Goal: Communication & Community: Answer question/provide support

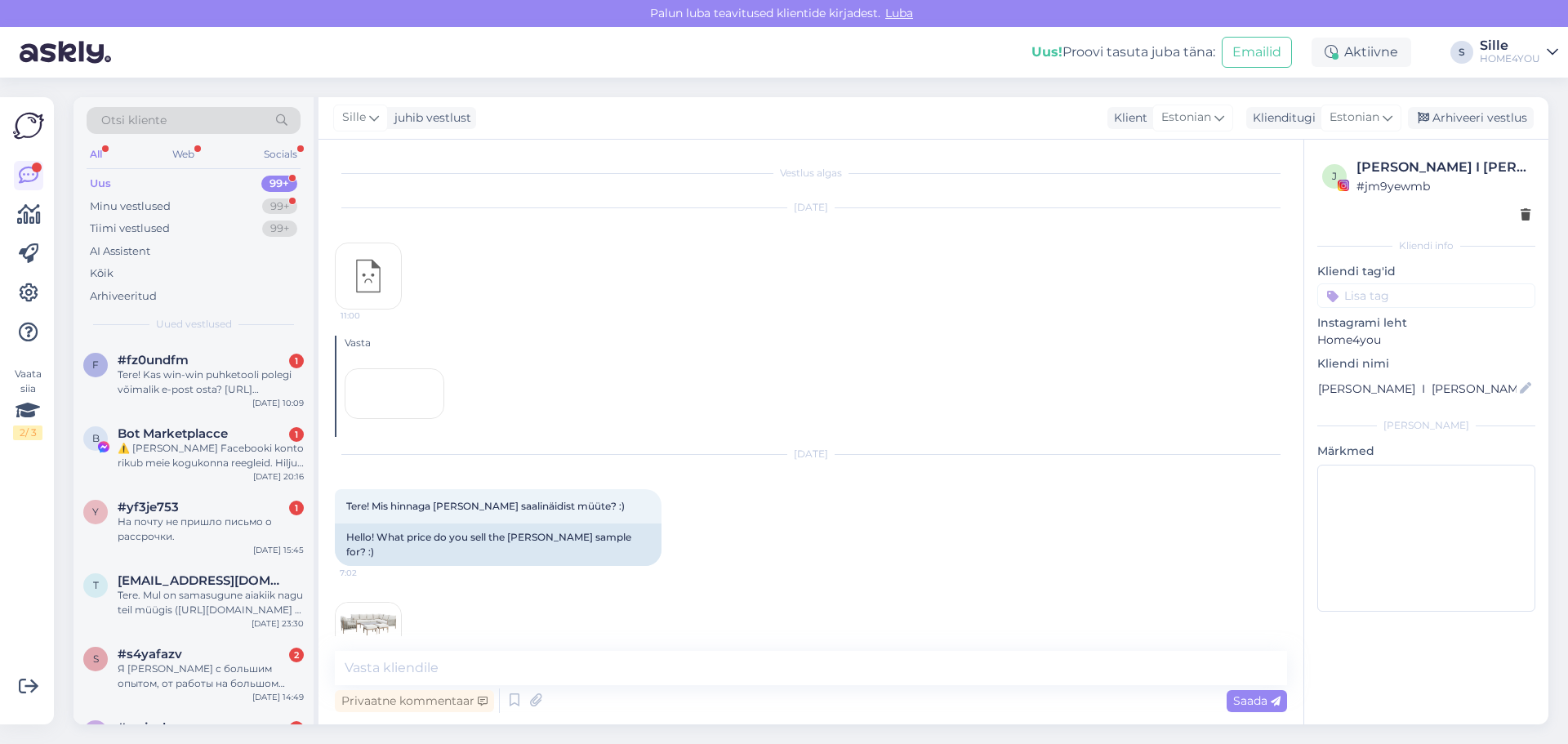
scroll to position [369, 0]
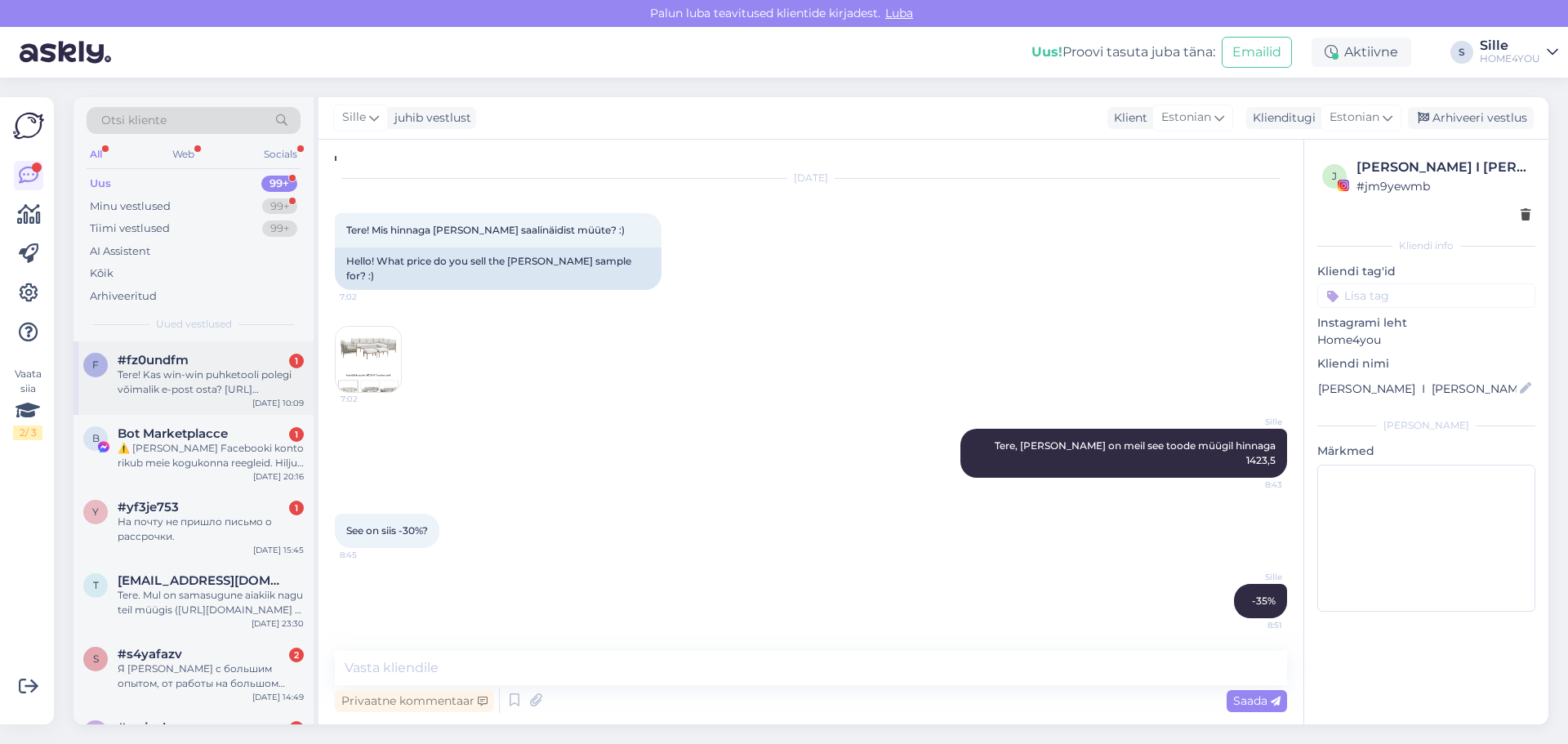
click at [221, 392] on div "Tere! Kas win-win puhketooli polegi võimalik e-post osta? [URL][DOMAIN_NAME][PE…" at bounding box center [211, 383] width 187 height 30
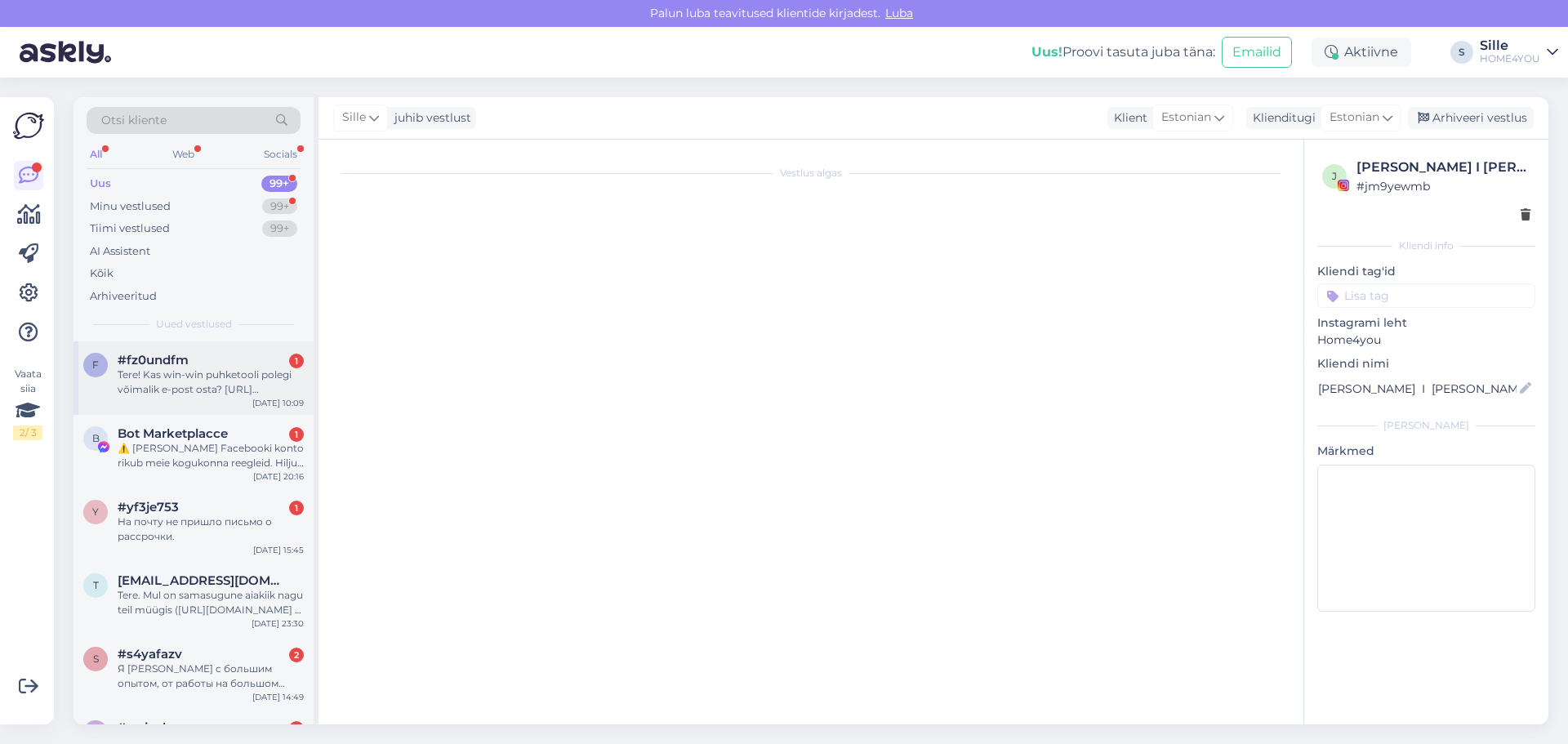
scroll to position [0, 0]
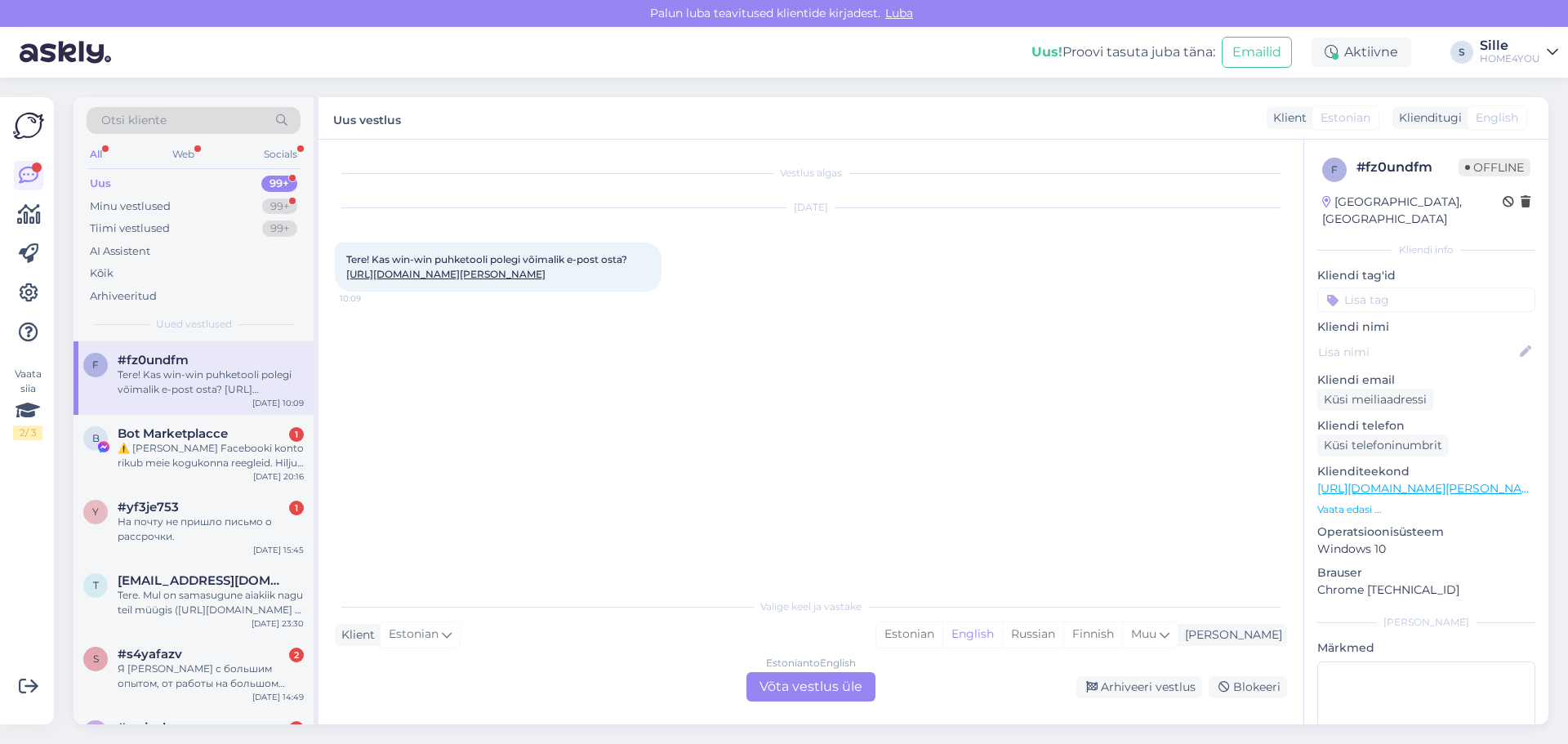
click at [468, 280] on link "[URL][DOMAIN_NAME][PERSON_NAME]" at bounding box center [446, 274] width 200 height 12
click at [942, 635] on div "Estonian" at bounding box center [909, 635] width 66 height 24
click at [855, 694] on div "Estonian to Estonian Võta vestlus üle" at bounding box center [810, 688] width 129 height 30
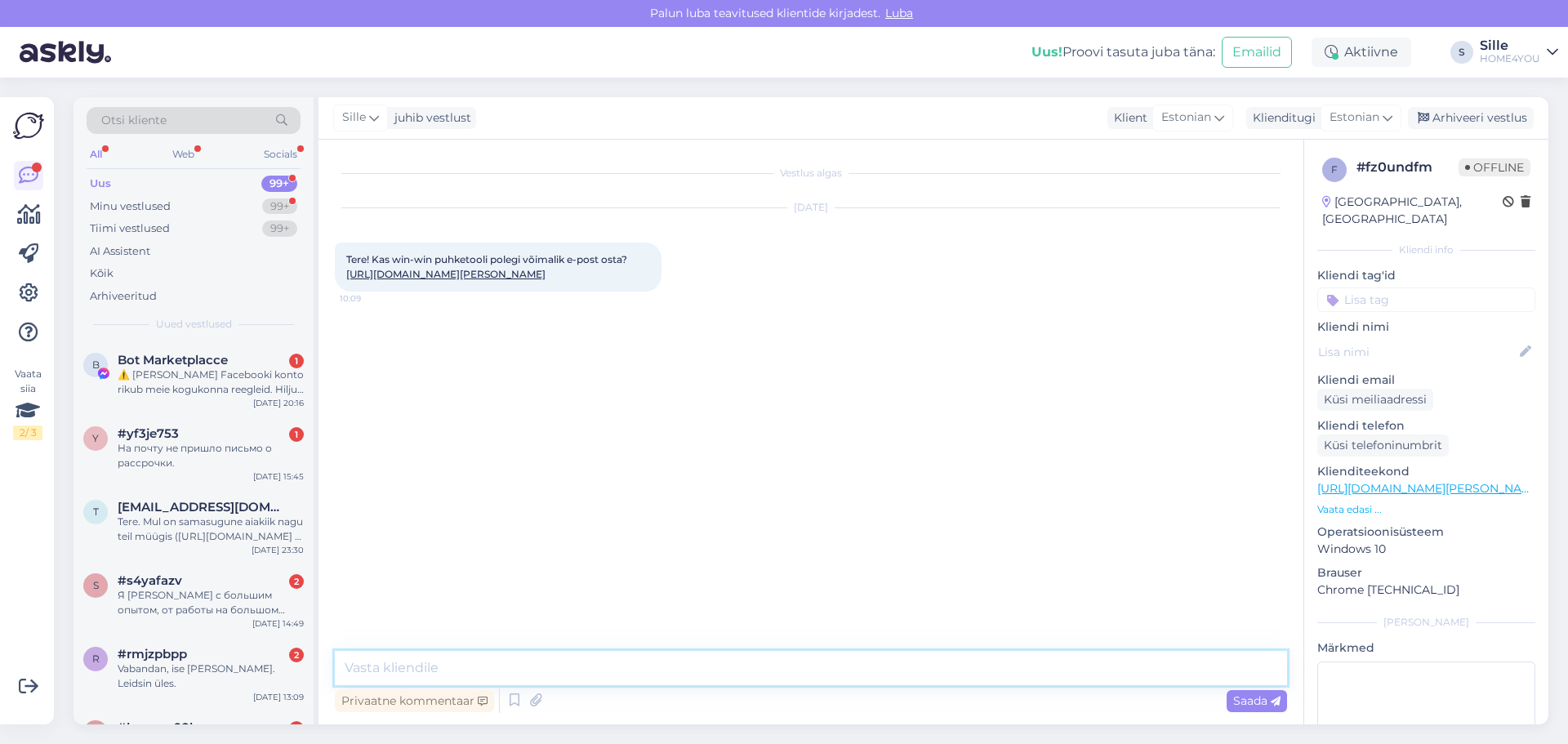
click at [712, 675] on textarea at bounding box center [810, 668] width 952 height 35
type textarea "Tere, see on meie laost otsa saanud. Soovi korral saate otse kauplusega suhelde…"
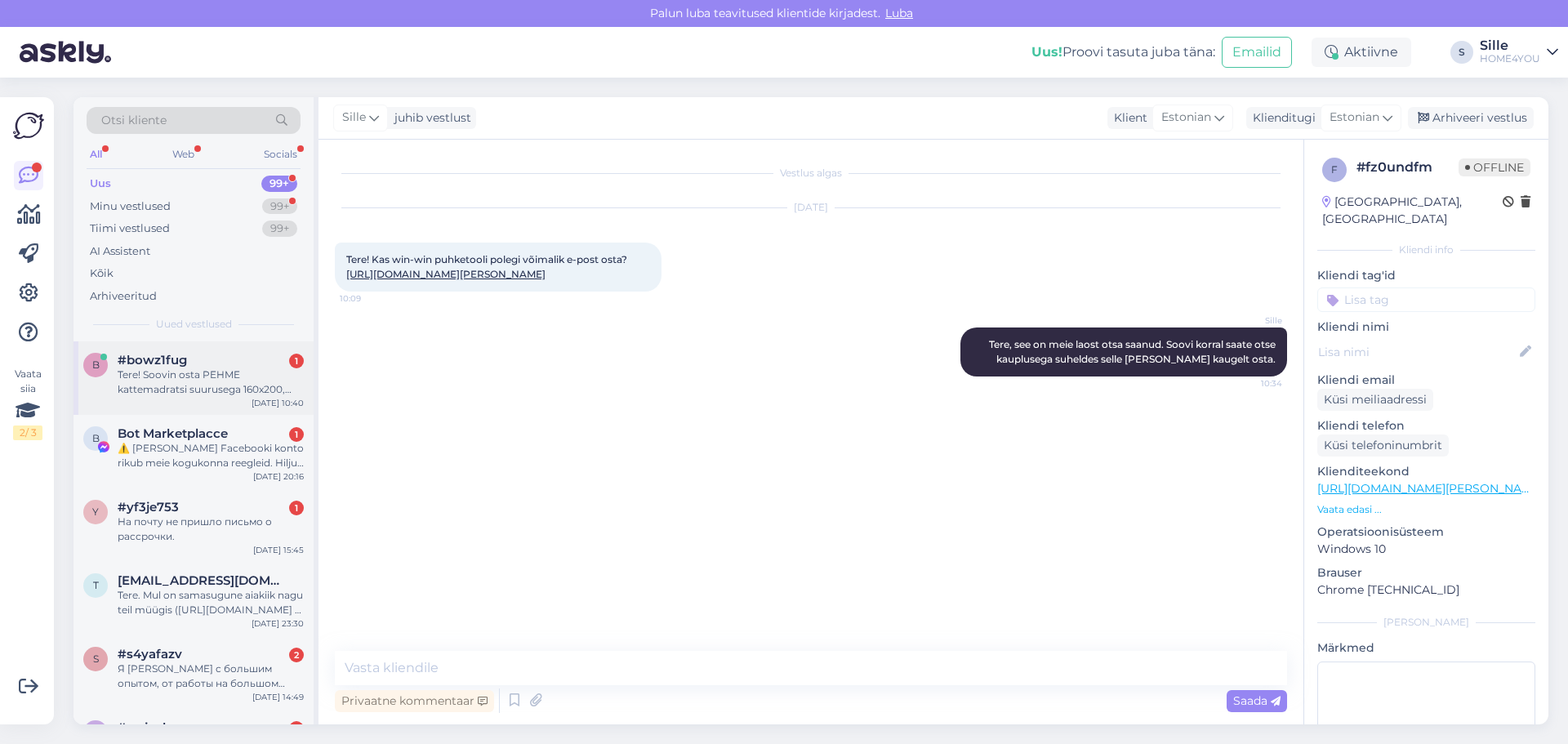
click at [167, 370] on div "Tere! Soovin osta PEHME kattemadratsi suurusega 160x200, kõrgus min 6 sm." at bounding box center [211, 383] width 187 height 30
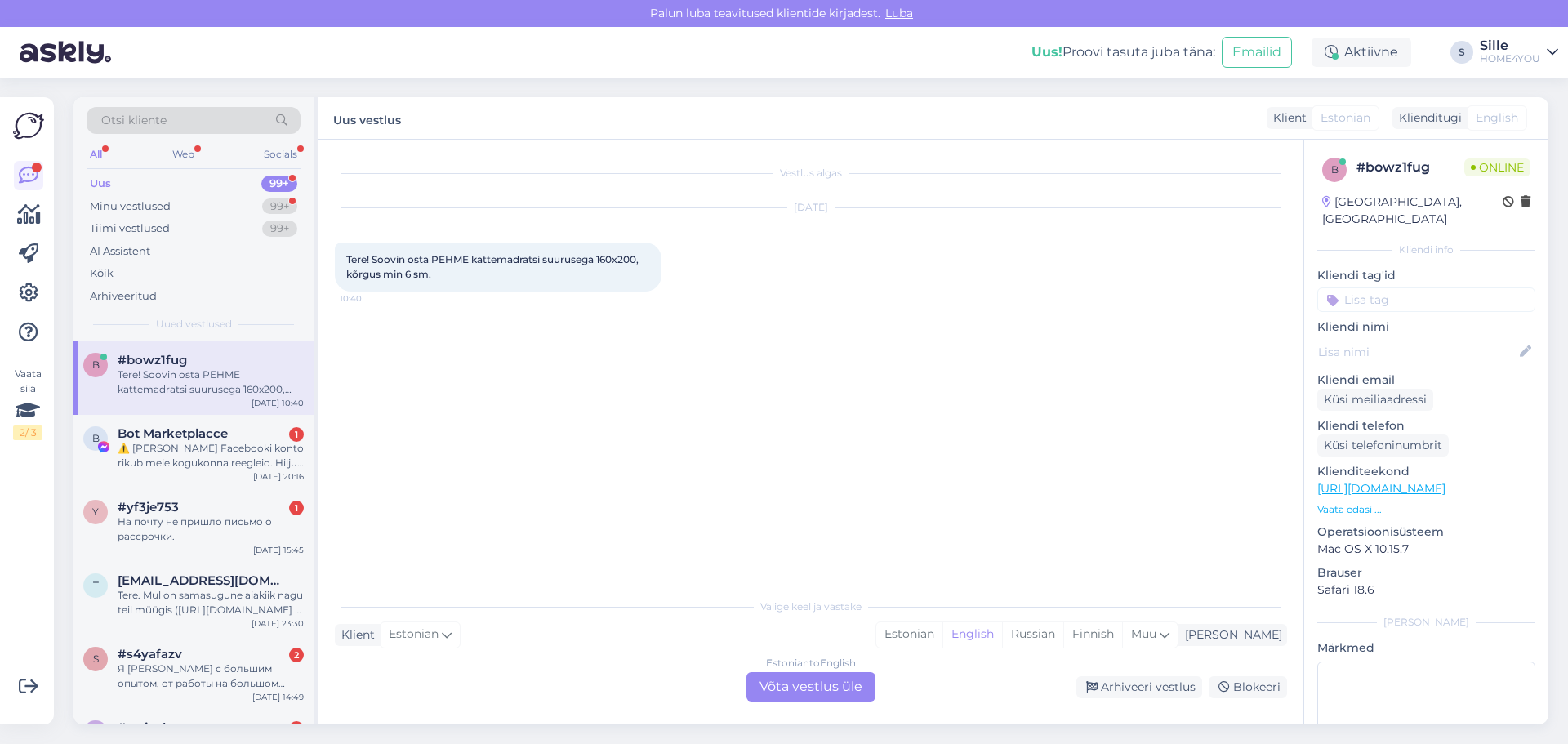
click at [554, 405] on div "Vestlus algas [DATE] Tere! Soovin osta PEHME kattemadratsi suurusega 160x200, k…" at bounding box center [818, 365] width 967 height 419
click at [942, 639] on div "Estonian" at bounding box center [909, 635] width 66 height 24
click at [894, 689] on div "Arhiveeri vestlus Blokeeri" at bounding box center [1085, 687] width 405 height 22
click at [847, 695] on div "Estonian to Estonian Võta vestlus üle" at bounding box center [810, 688] width 129 height 30
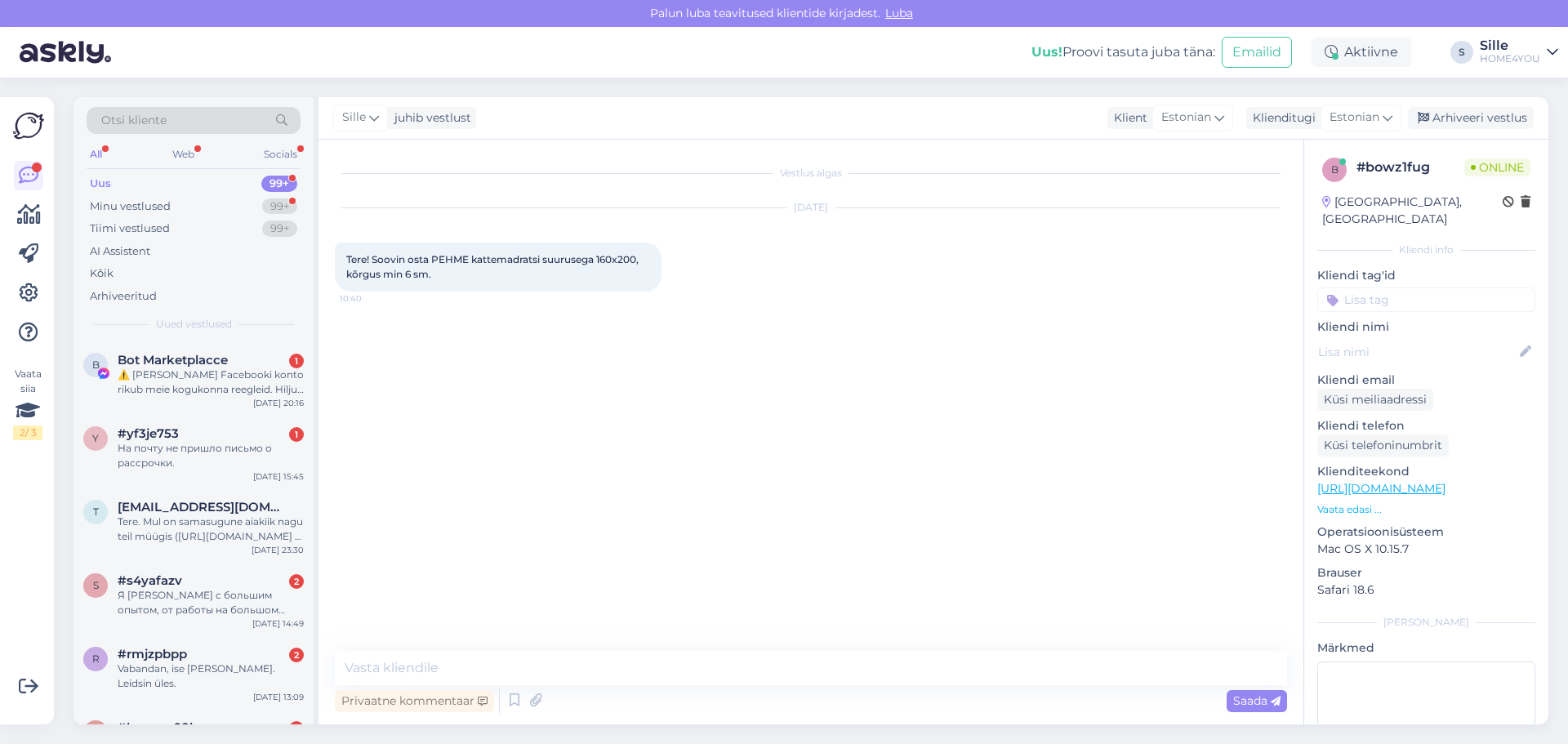
click at [645, 649] on div "Vestlus algas [DATE] Tere! Soovin osta PEHME kattemadratsi suurusega 160x200, k…" at bounding box center [810, 432] width 985 height 585
click at [625, 667] on textarea at bounding box center [810, 668] width 952 height 35
paste textarea "[URL][DOMAIN_NAME]"
type textarea "[URL][DOMAIN_NAME]"
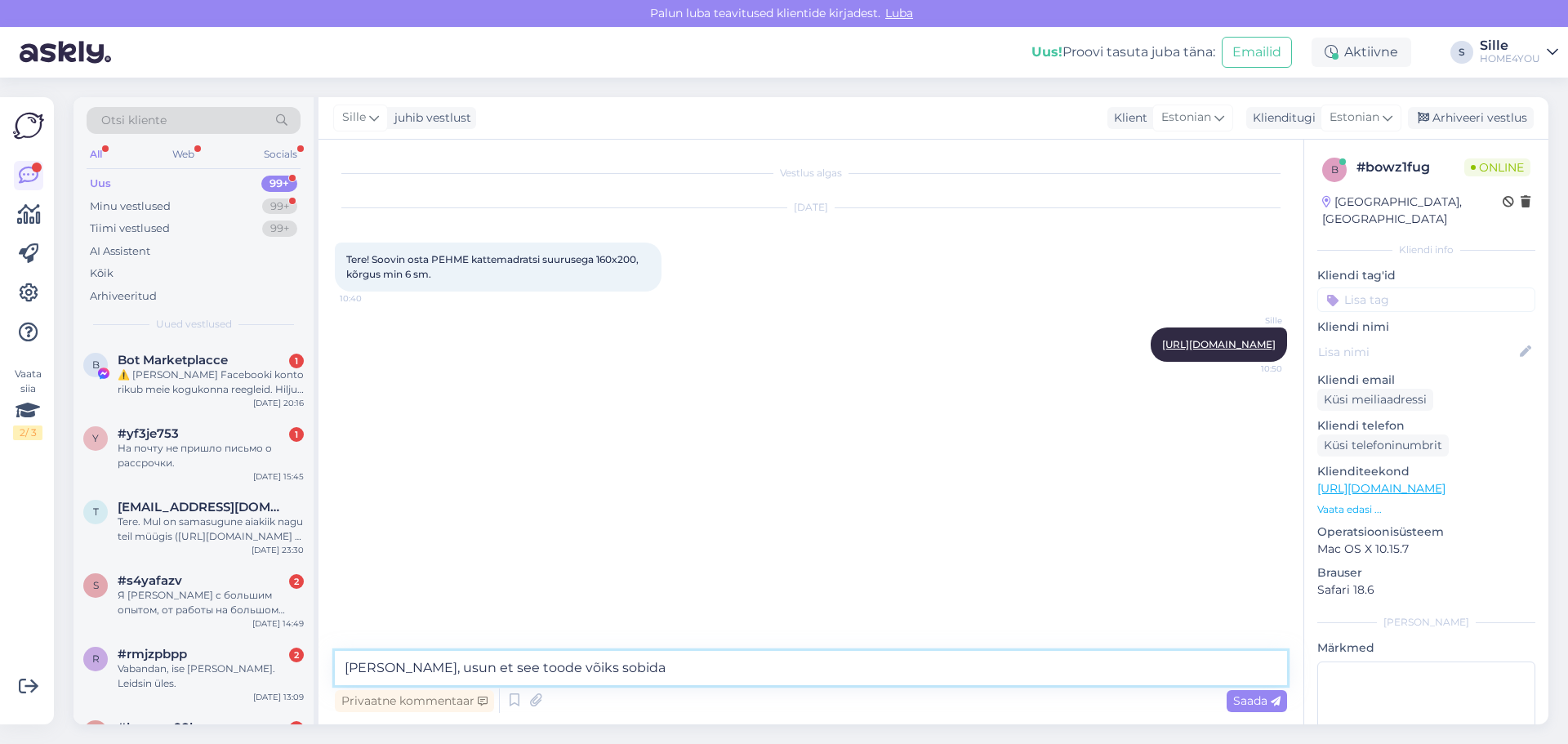
type textarea "[PERSON_NAME], usun et see toode võiks sobida."
